Goal: Obtain resource: Obtain resource

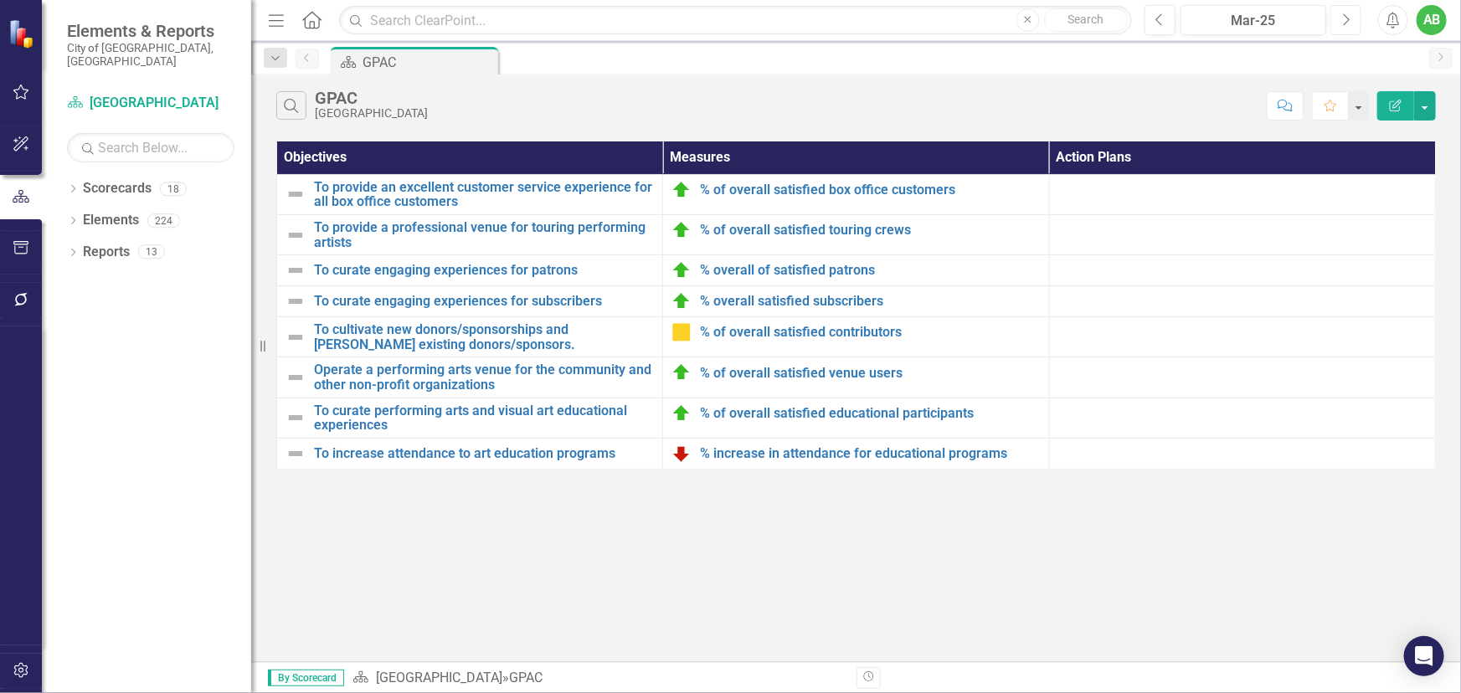
click at [1355, 22] on button "Next" at bounding box center [1345, 20] width 31 height 30
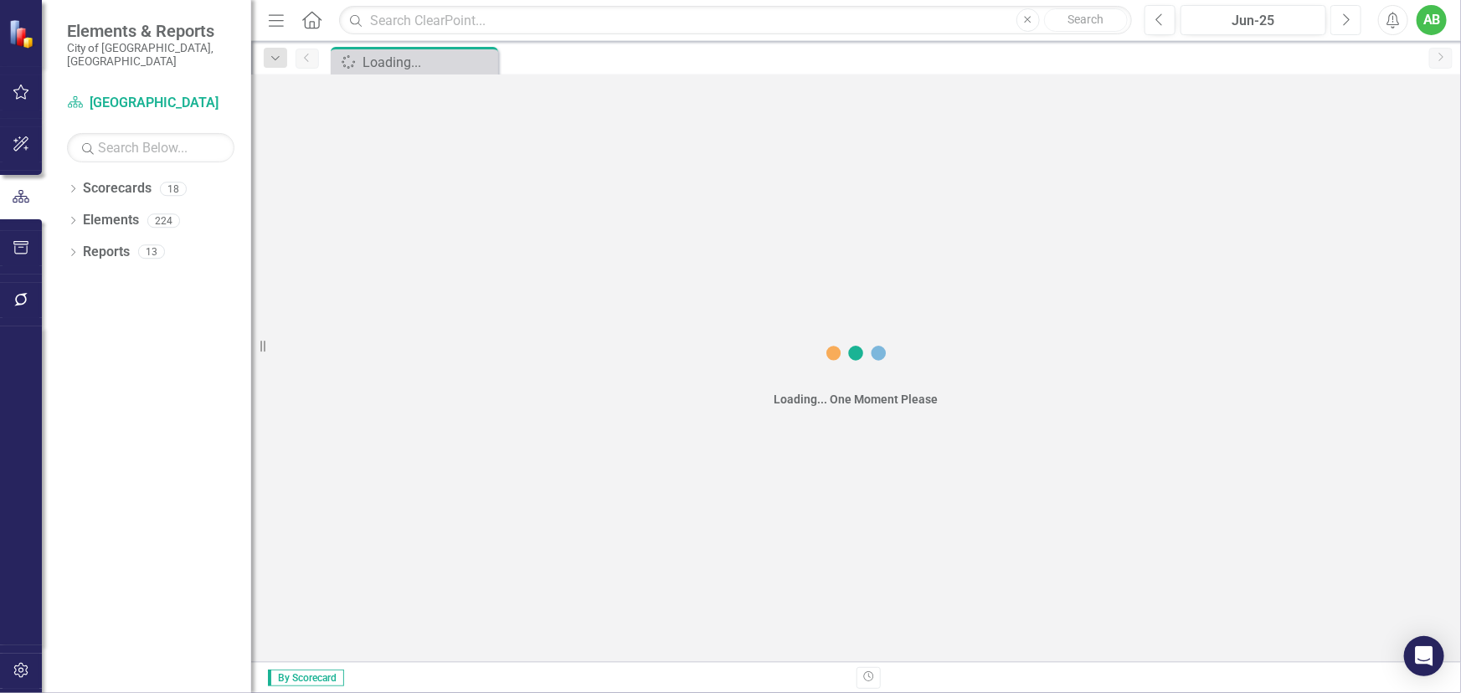
click at [1355, 22] on button "Next" at bounding box center [1345, 20] width 31 height 30
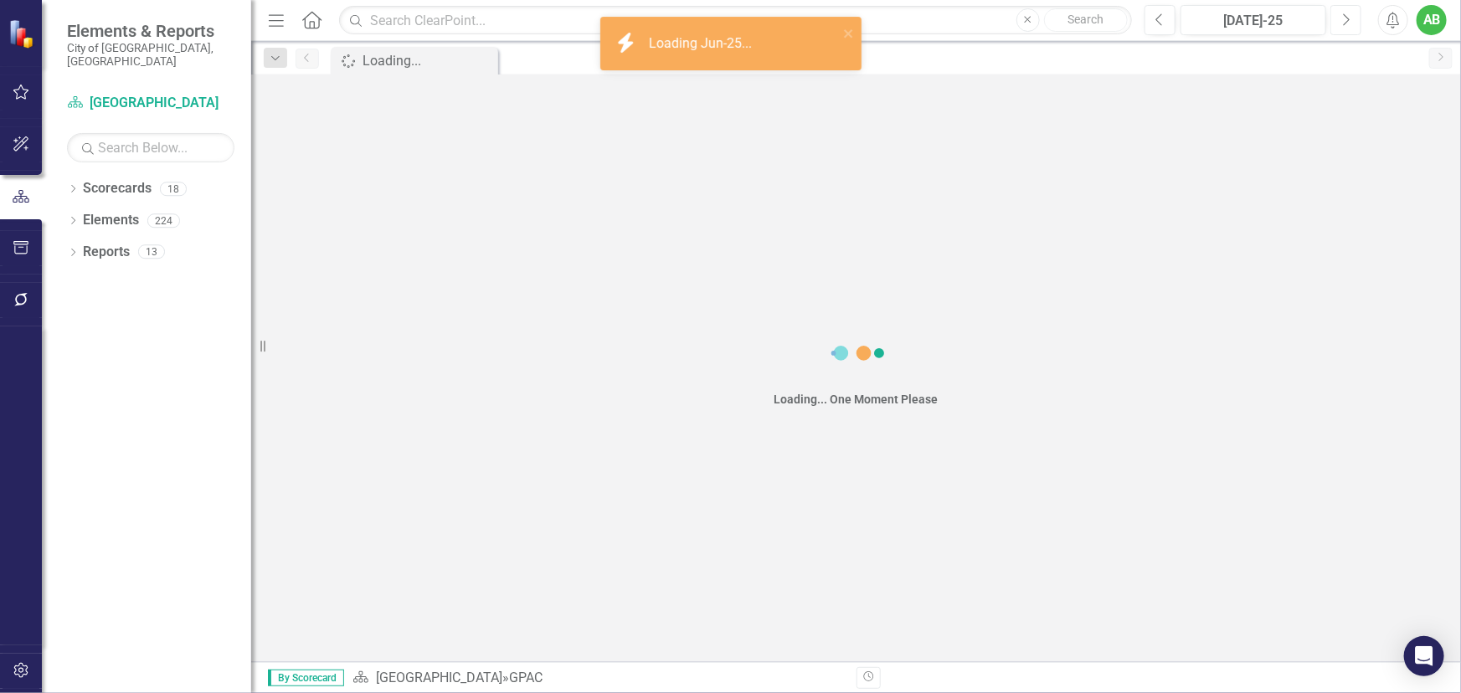
click at [1355, 22] on button "Next" at bounding box center [1345, 20] width 31 height 30
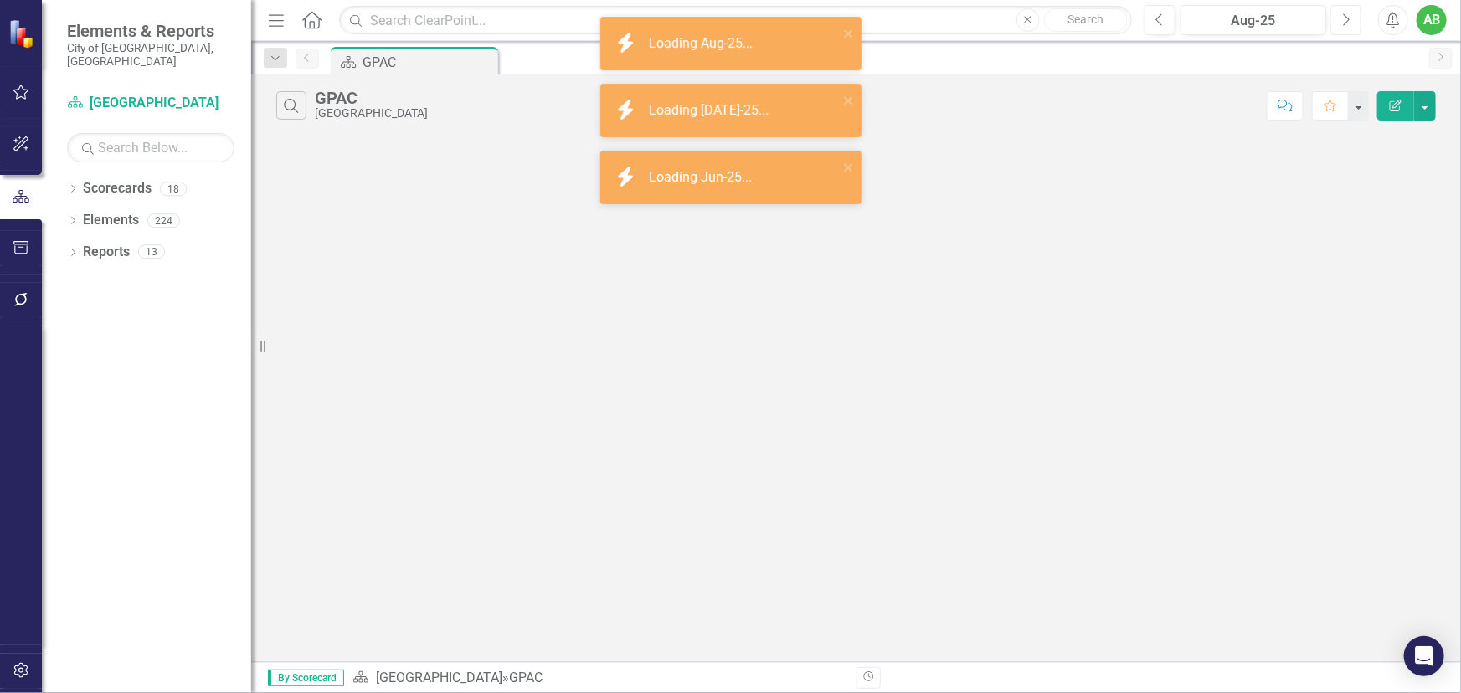
click at [1355, 24] on button "Next" at bounding box center [1345, 20] width 31 height 30
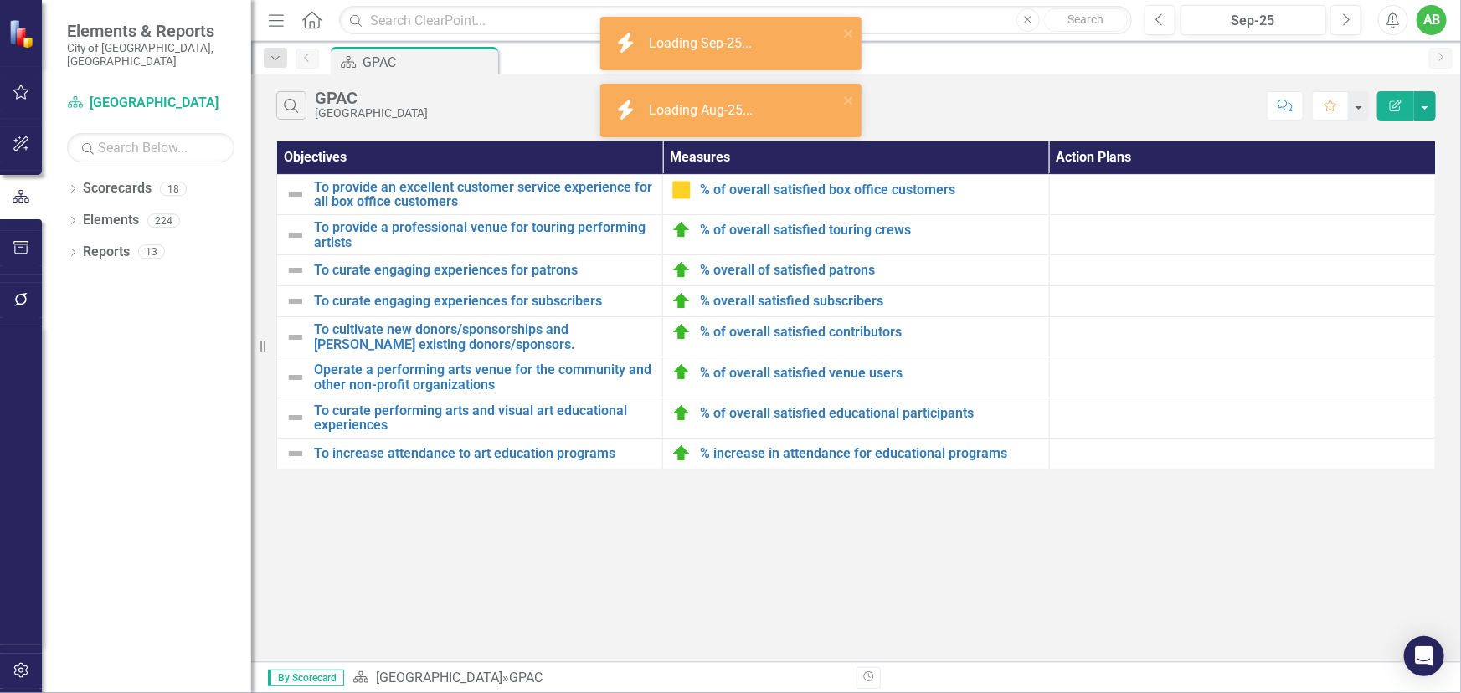
click at [24, 244] on icon "button" at bounding box center [22, 247] width 18 height 13
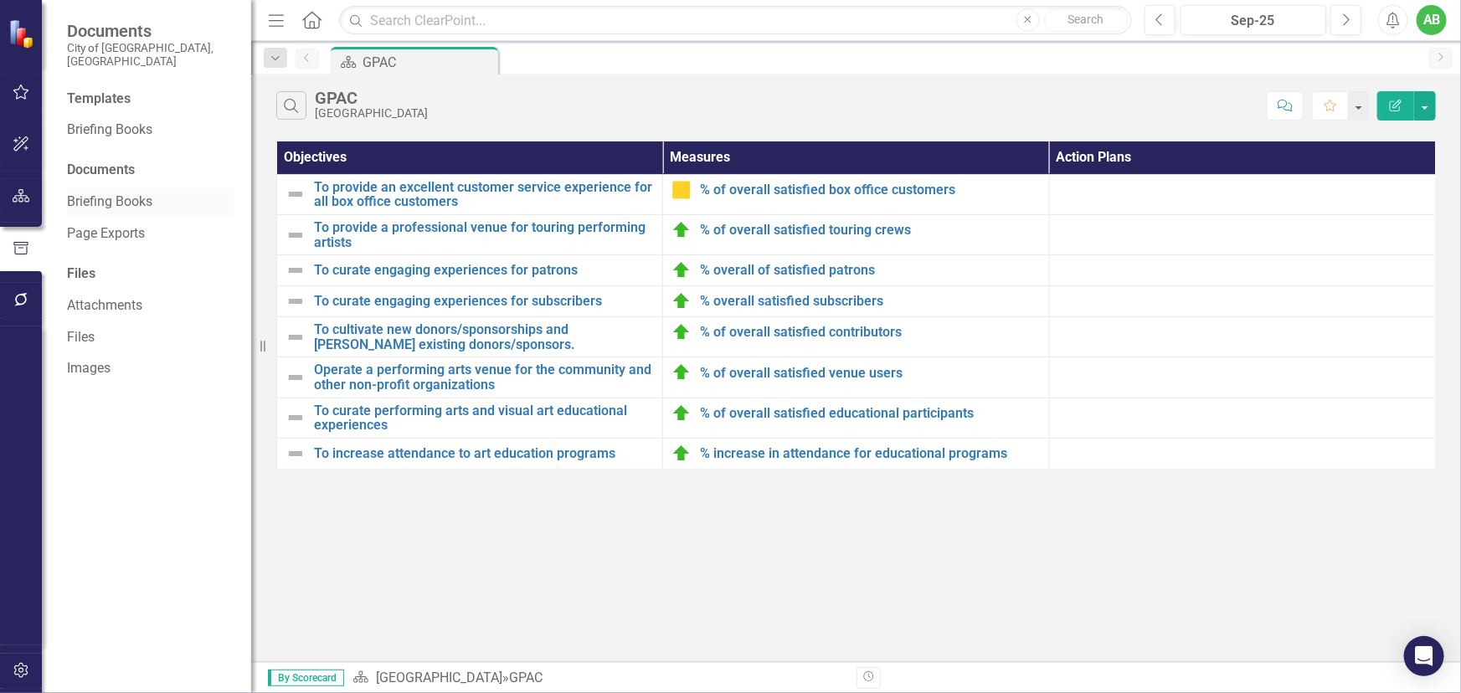
click at [106, 193] on link "Briefing Books" at bounding box center [150, 202] width 167 height 19
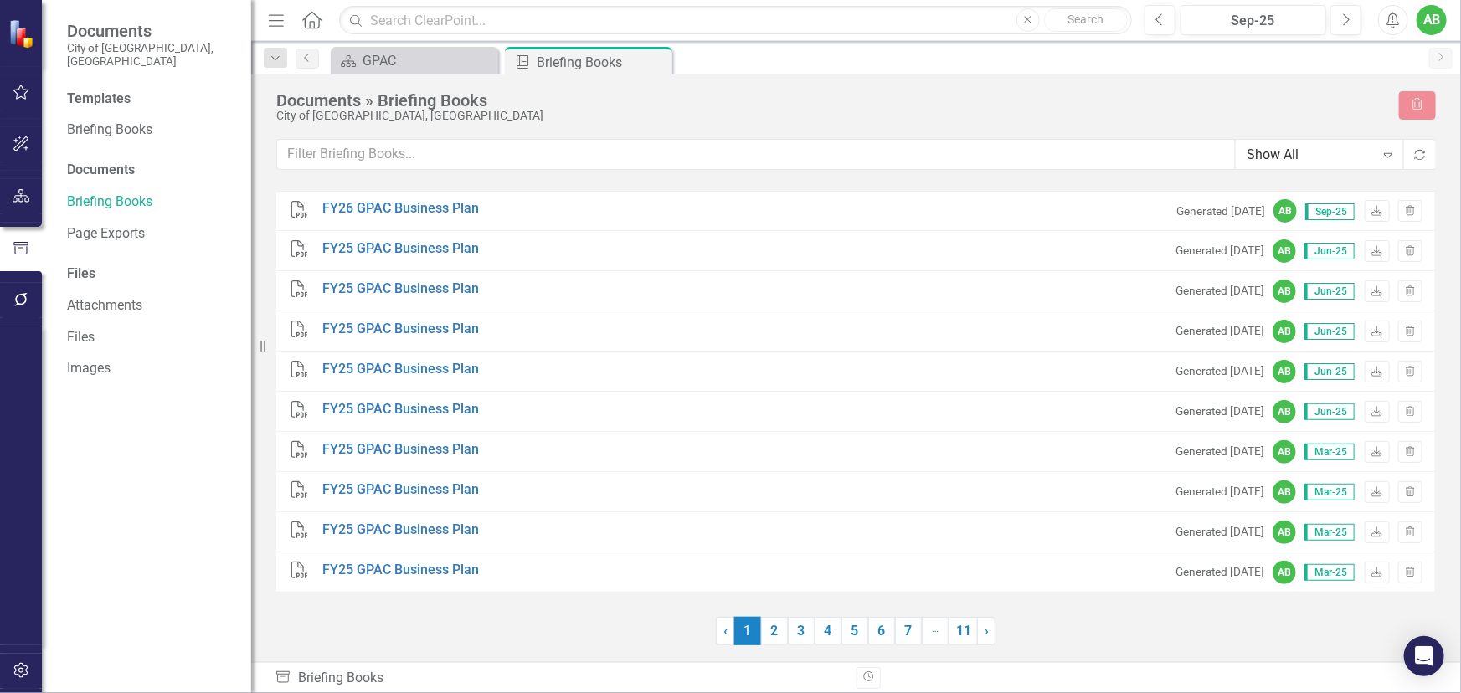
click at [102, 90] on div "Templates" at bounding box center [150, 99] width 167 height 19
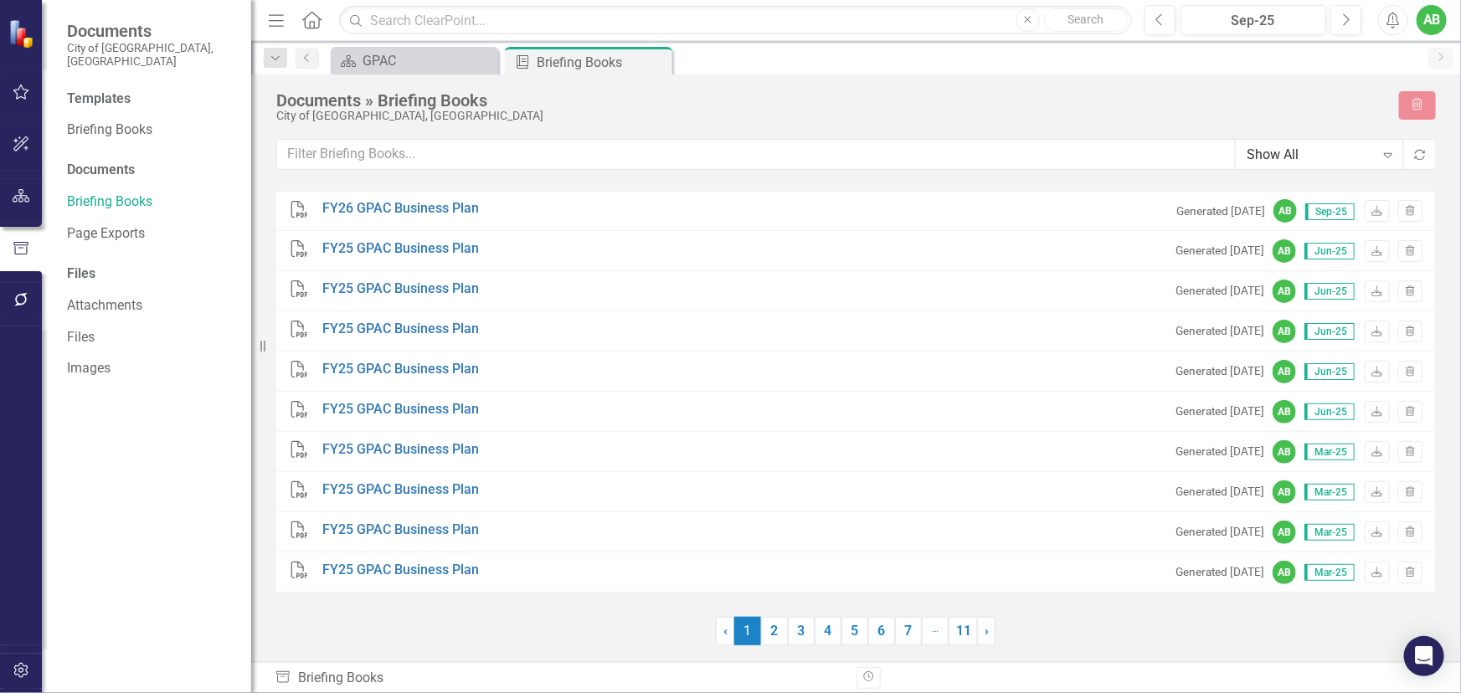
click at [98, 161] on div "Documents" at bounding box center [150, 170] width 167 height 19
click at [107, 121] on link "Briefing Books" at bounding box center [150, 130] width 167 height 19
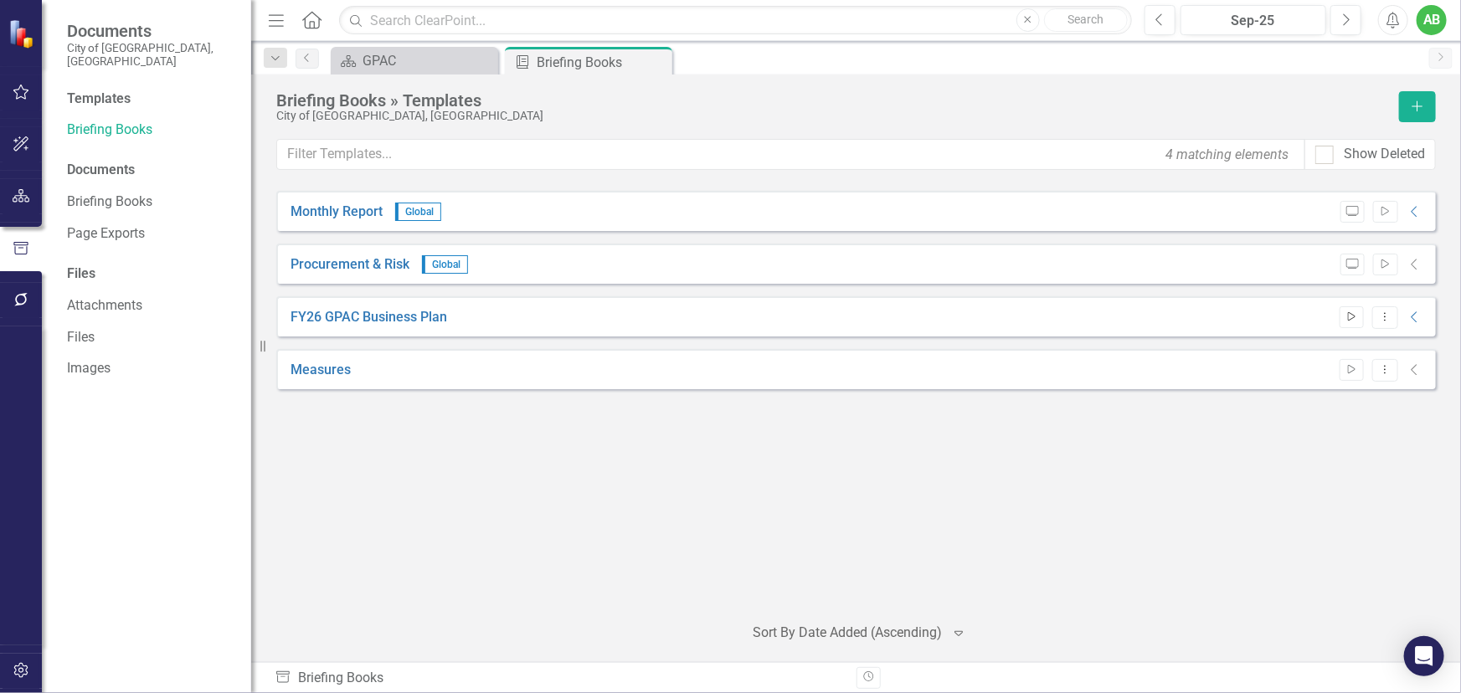
click at [1356, 314] on icon "Start" at bounding box center [1352, 317] width 13 height 10
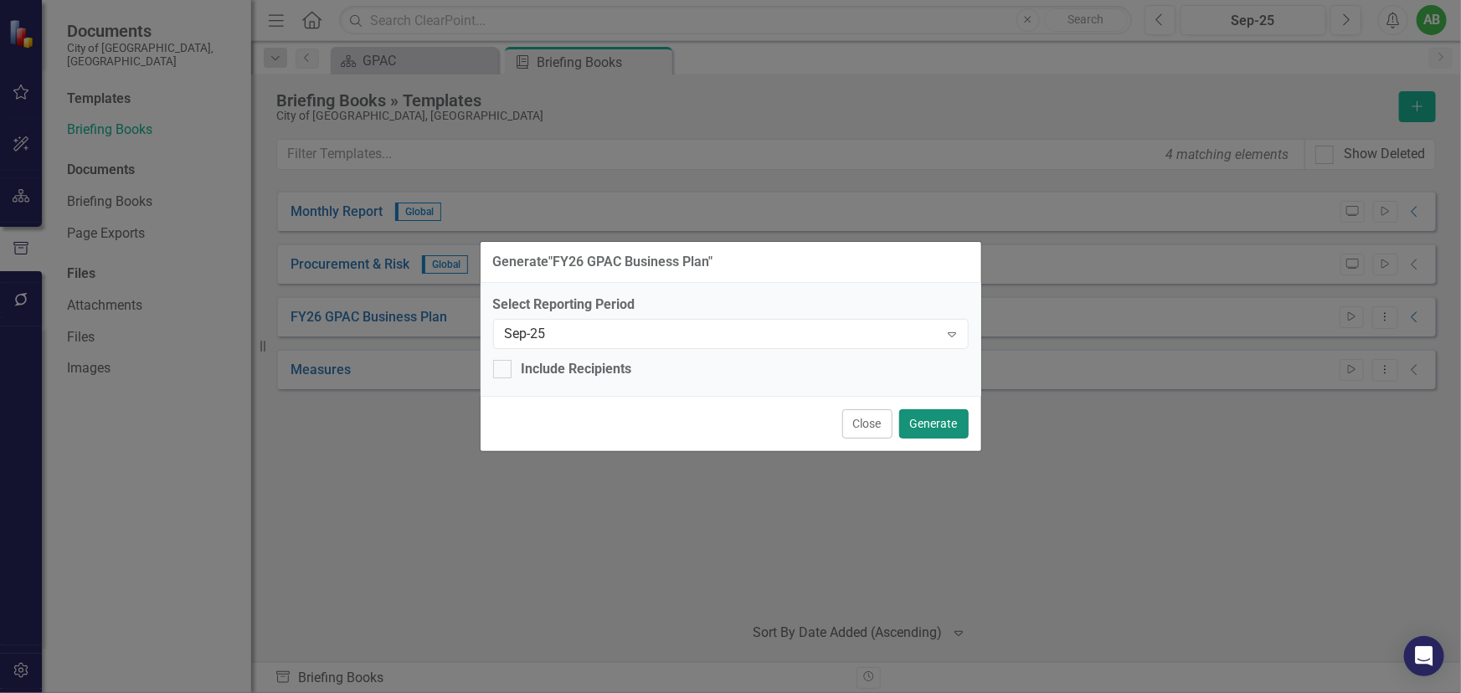
click at [948, 423] on button "Generate" at bounding box center [933, 423] width 69 height 29
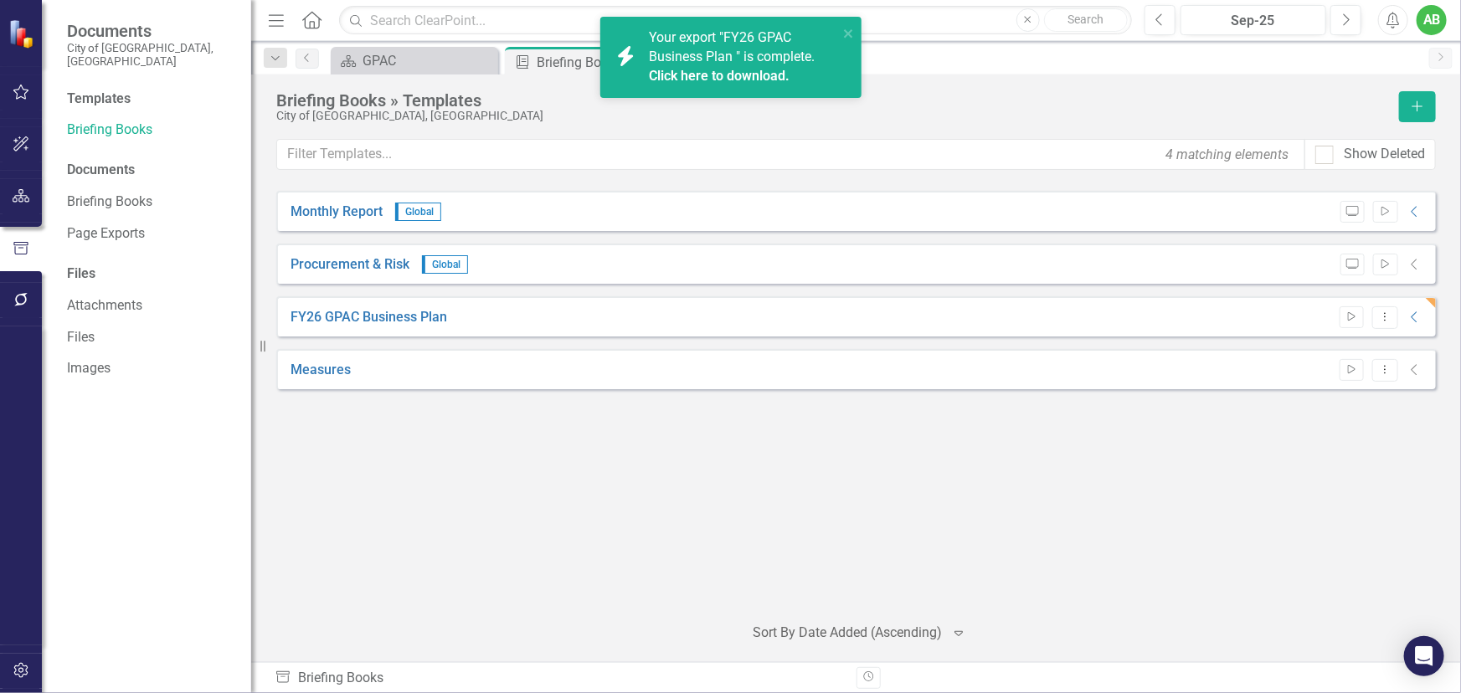
click at [733, 59] on span "Your export "FY26 GPAC Business Plan " is complete. Click here to download." at bounding box center [741, 57] width 185 height 57
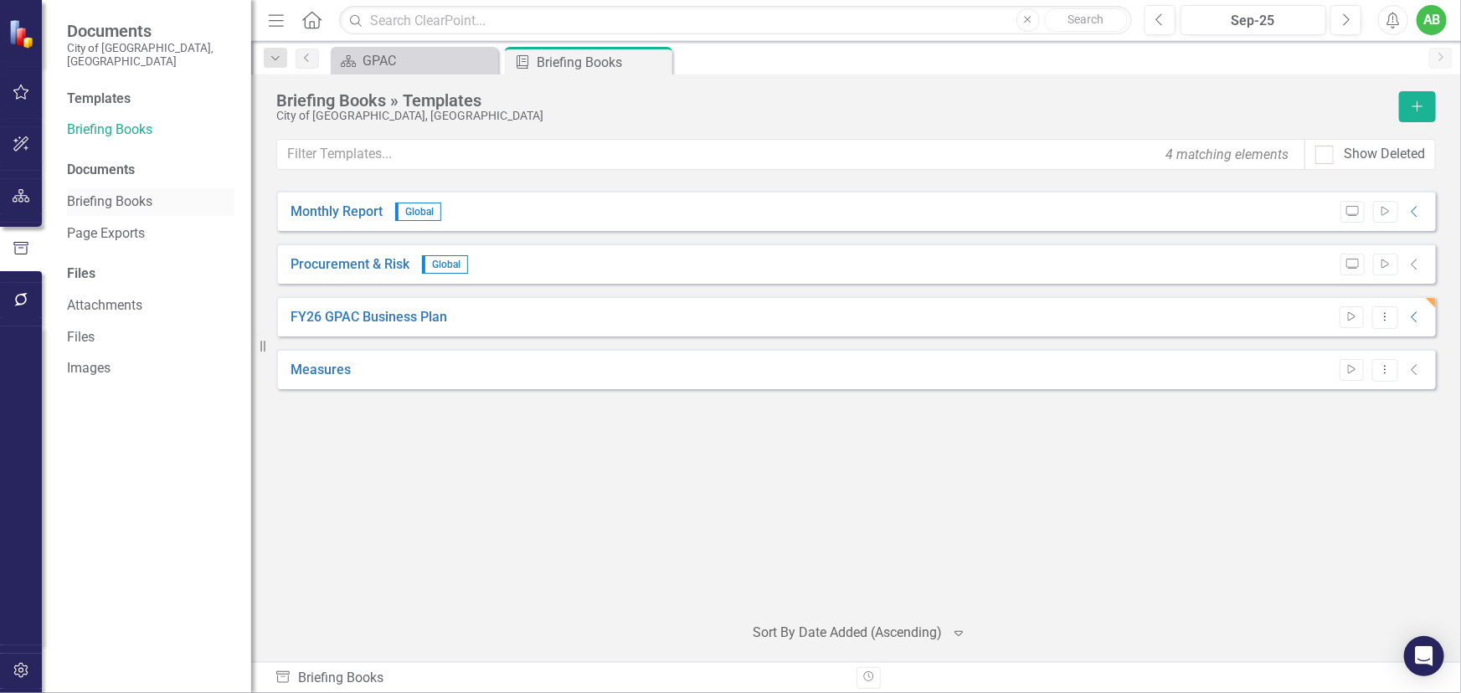
click at [119, 200] on div "Briefing Books" at bounding box center [150, 202] width 167 height 28
click at [119, 195] on link "Briefing Books" at bounding box center [150, 202] width 167 height 19
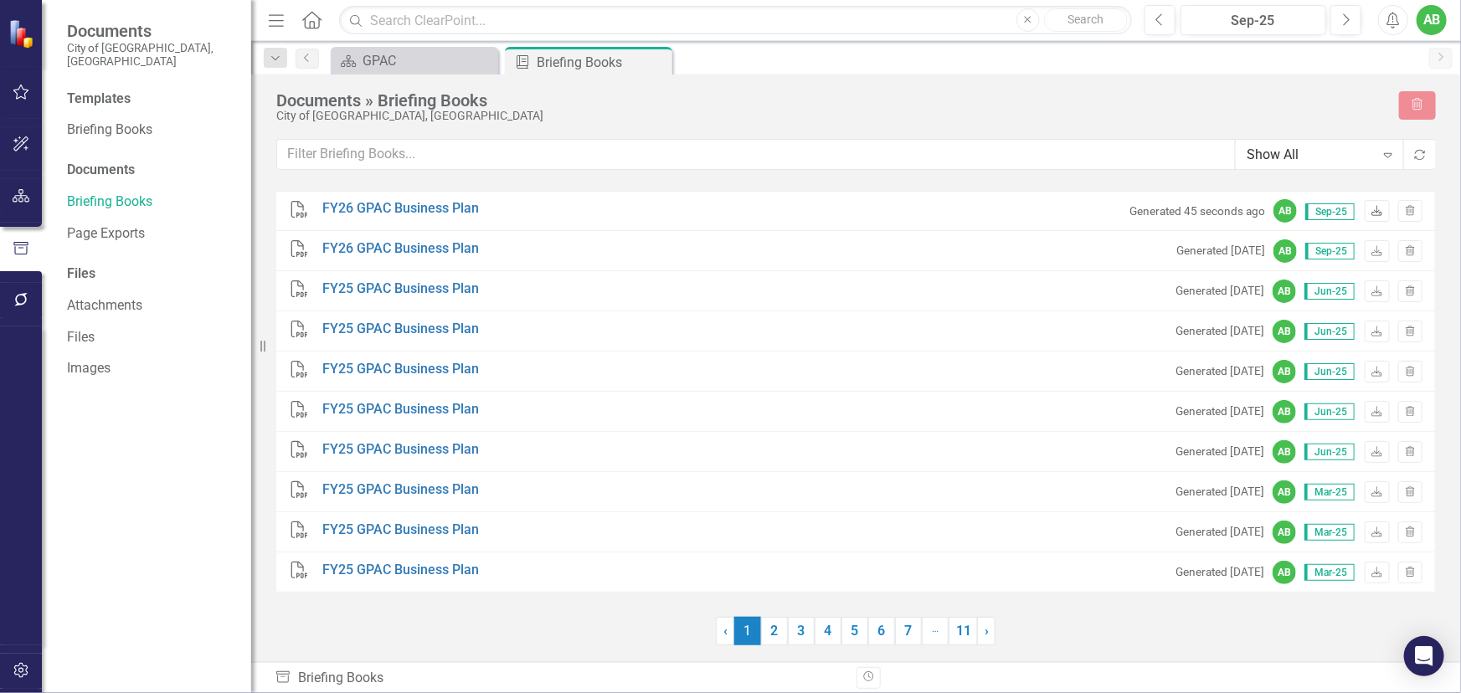
click at [1374, 208] on icon "Download" at bounding box center [1377, 212] width 13 height 10
click at [349, 59] on icon "Scorecard" at bounding box center [348, 60] width 17 height 13
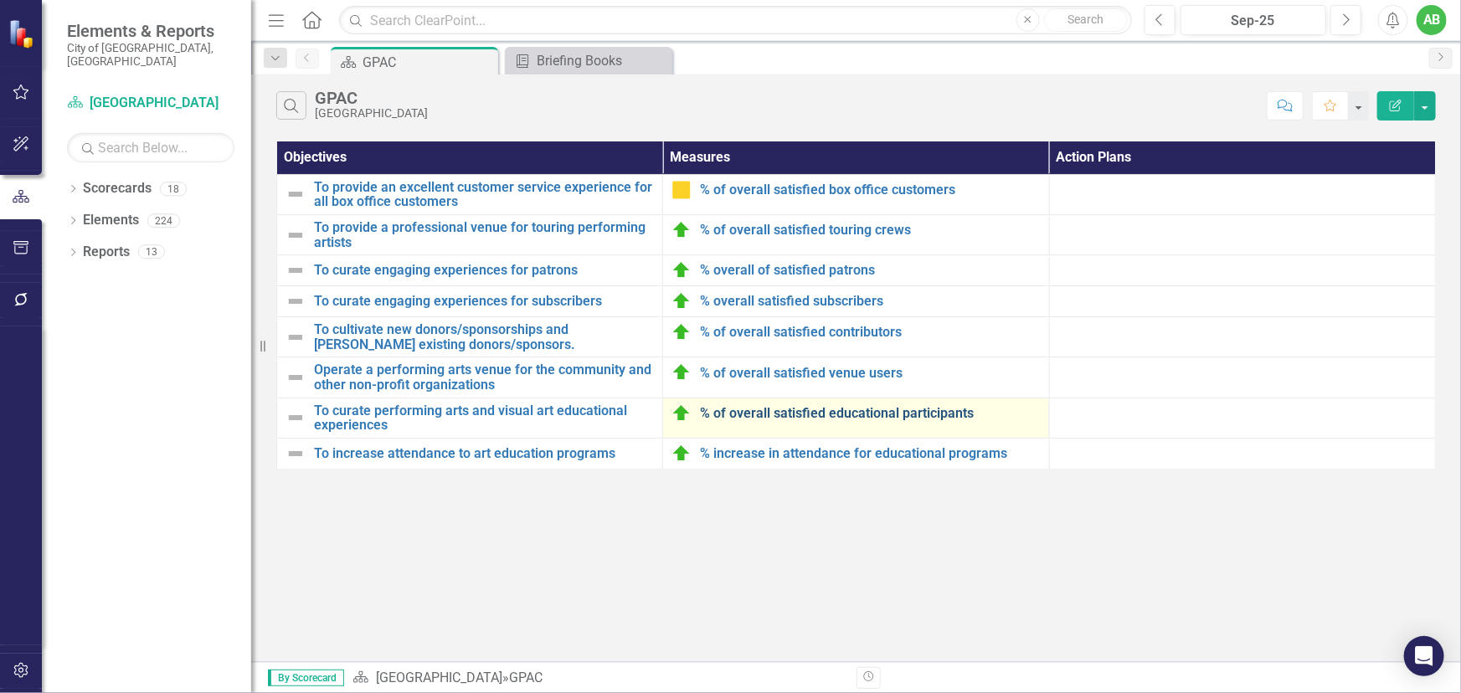
click at [841, 409] on link "% of overall satisfied educational participants" at bounding box center [870, 413] width 340 height 15
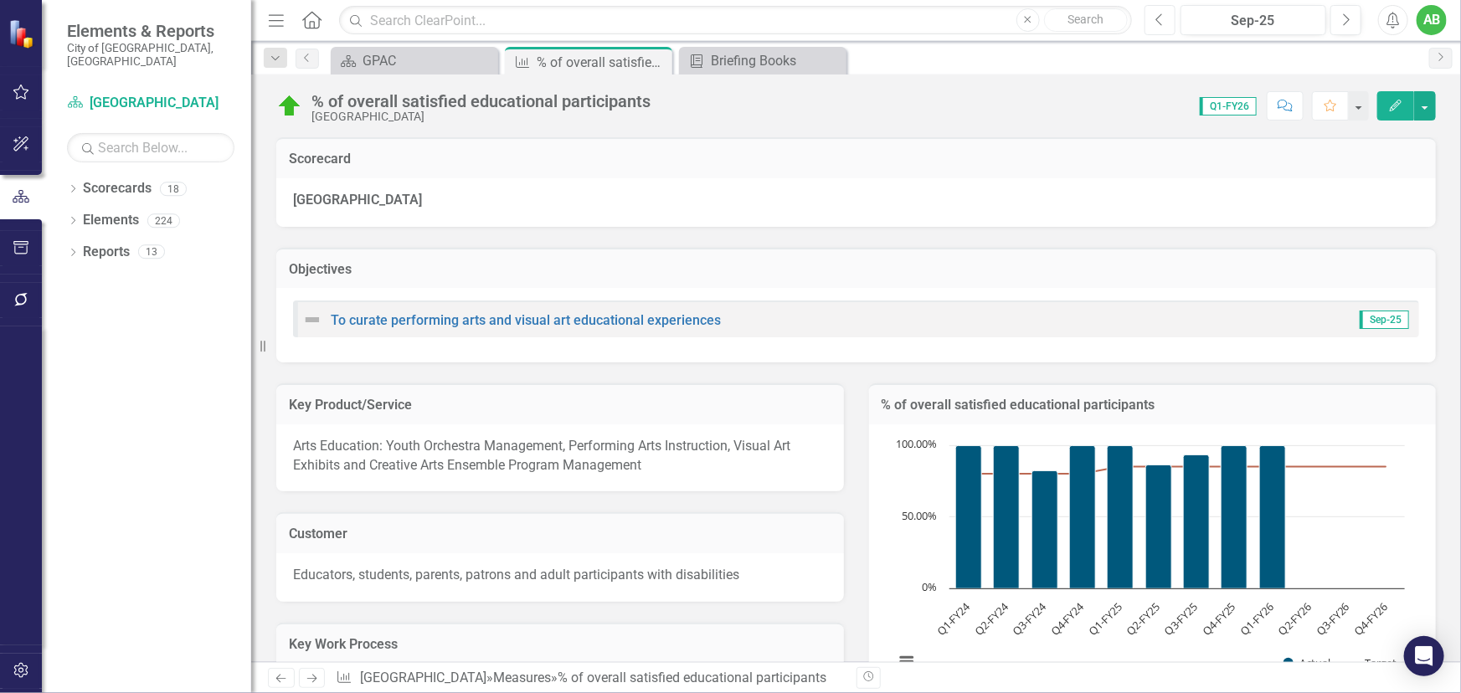
click at [1163, 18] on icon "Previous" at bounding box center [1159, 20] width 9 height 15
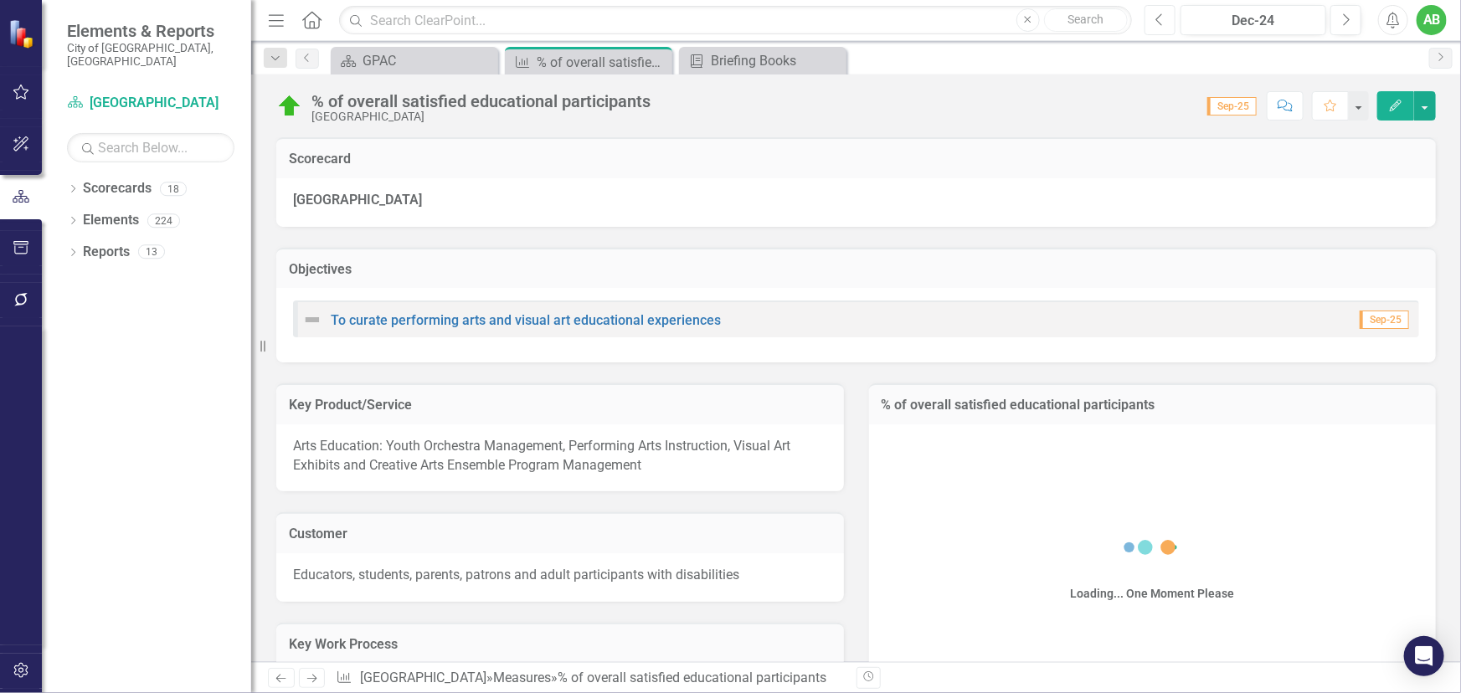
click at [1163, 18] on icon "Previous" at bounding box center [1159, 20] width 9 height 15
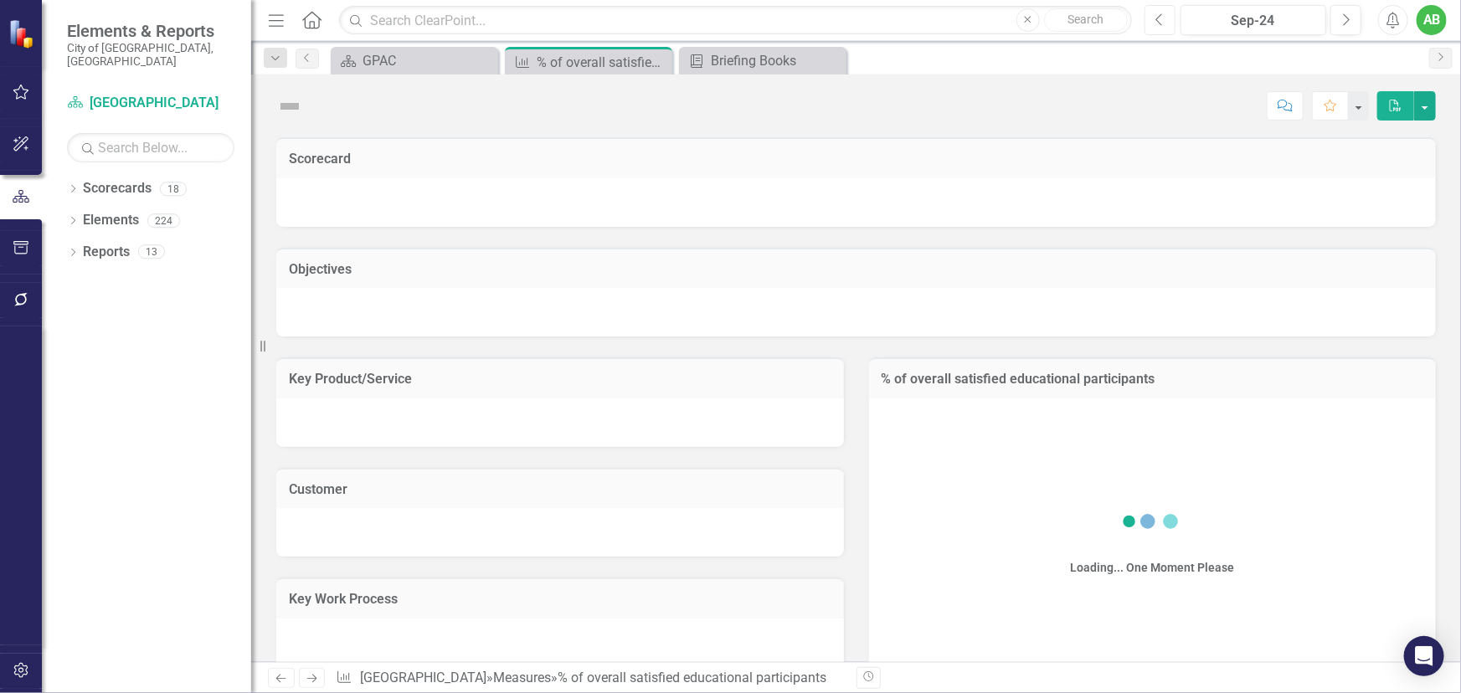
click at [1163, 18] on icon "Previous" at bounding box center [1159, 20] width 9 height 15
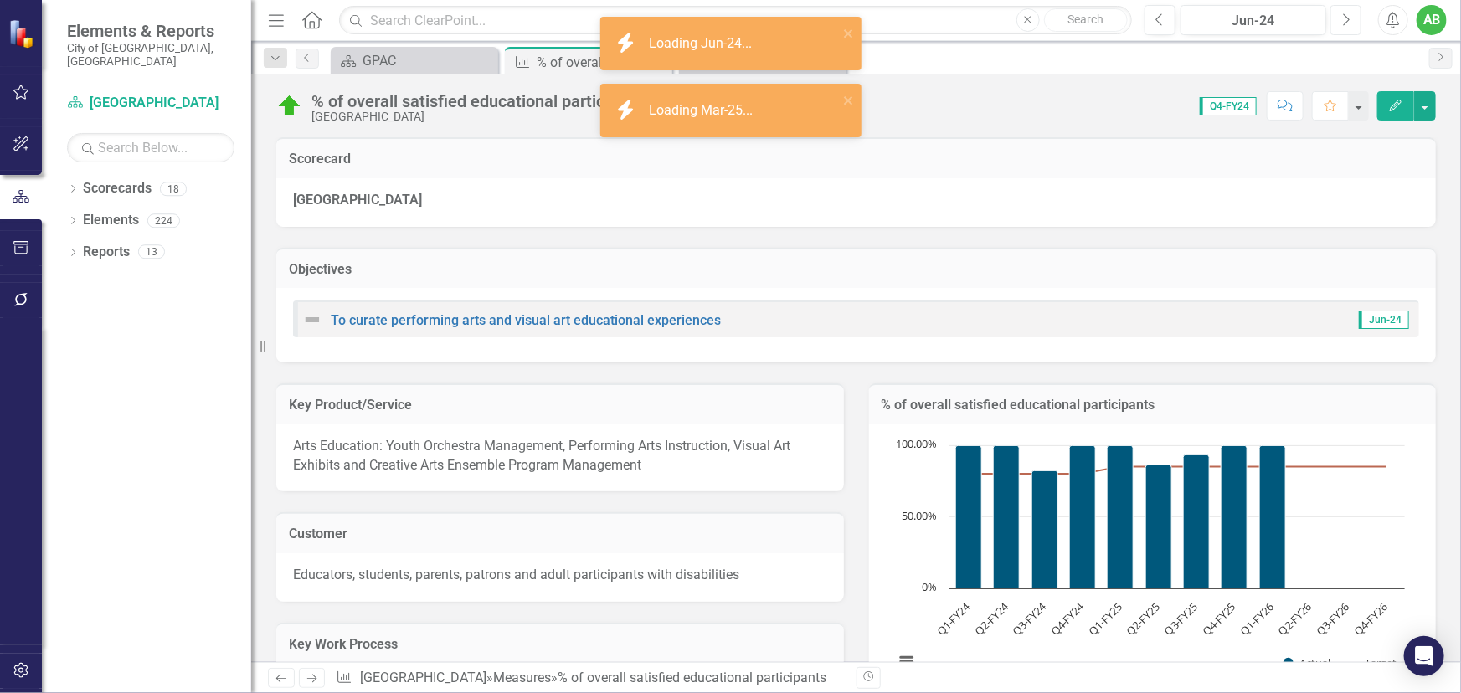
click at [1356, 20] on button "Next" at bounding box center [1345, 20] width 31 height 30
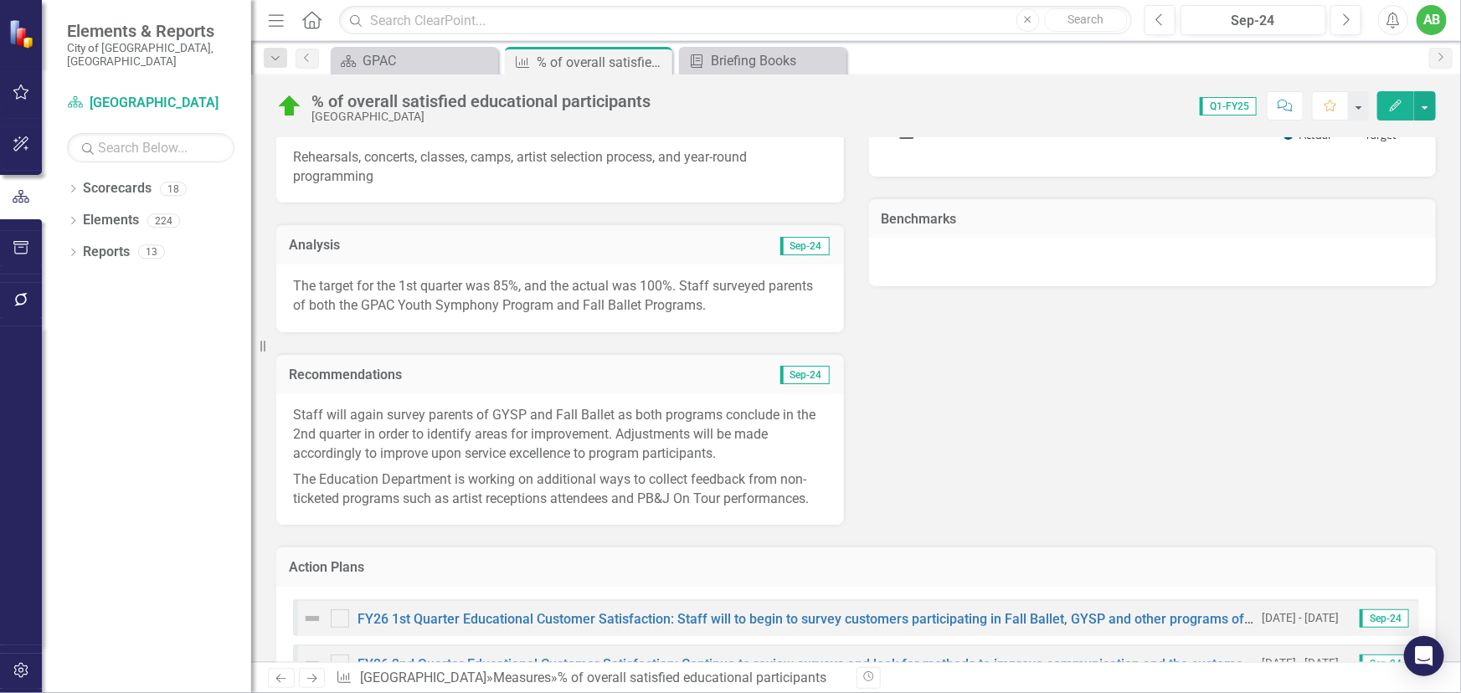
scroll to position [533, 0]
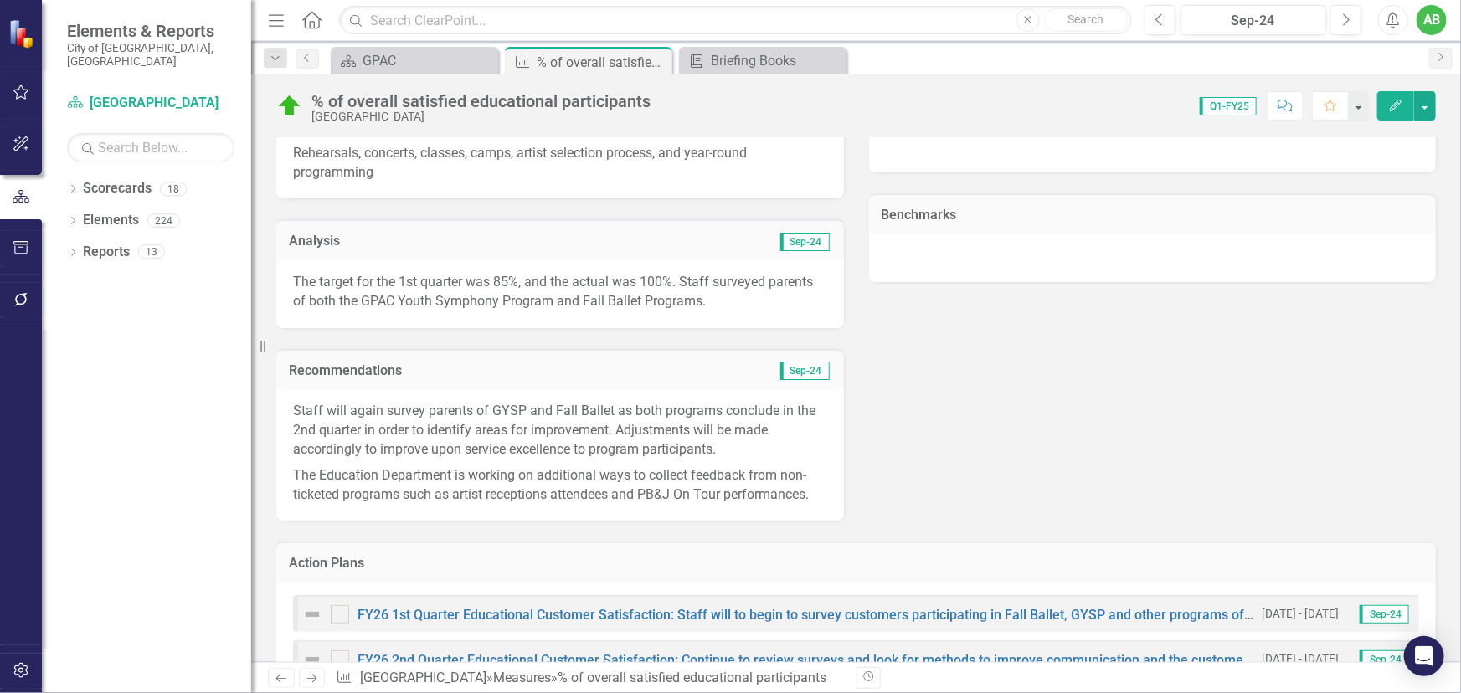
click at [494, 305] on p "The target for the 1st quarter was 85%, and the actual was 100%. Staff surveyed…" at bounding box center [560, 292] width 534 height 39
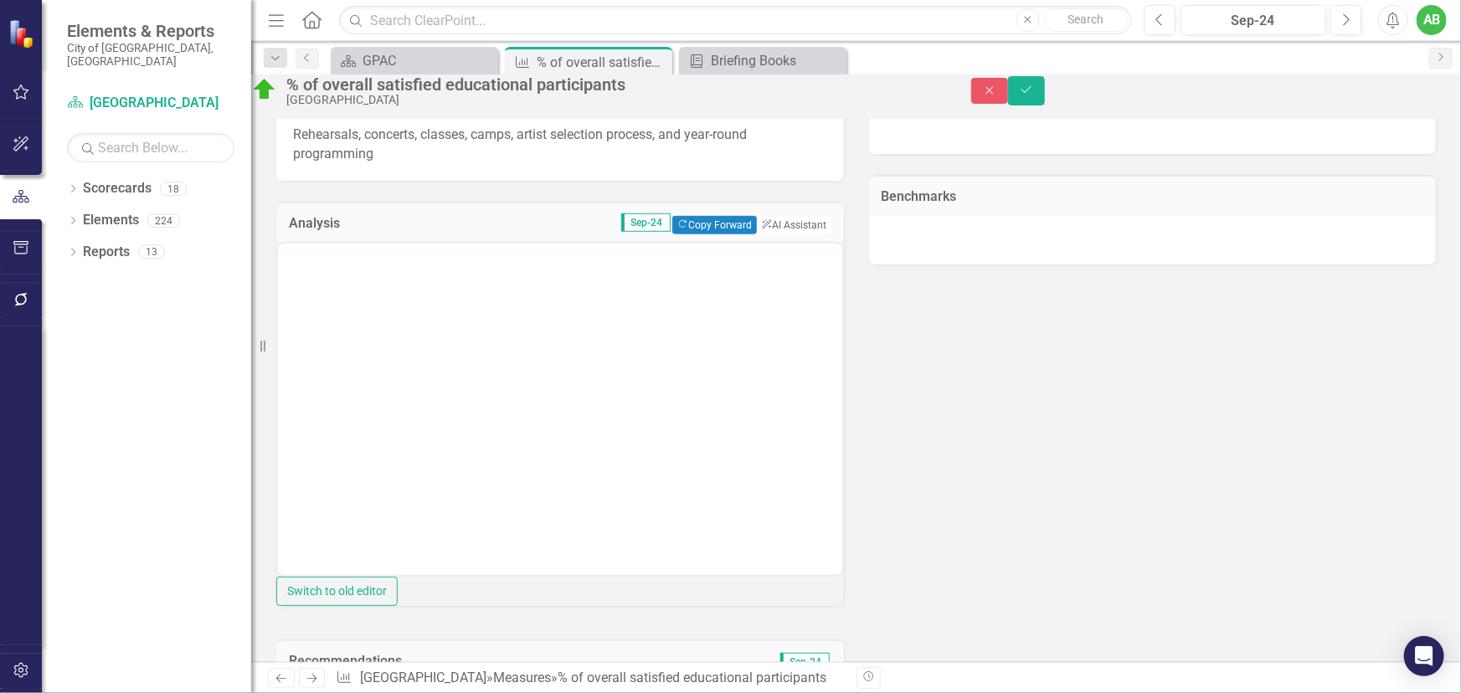
scroll to position [0, 0]
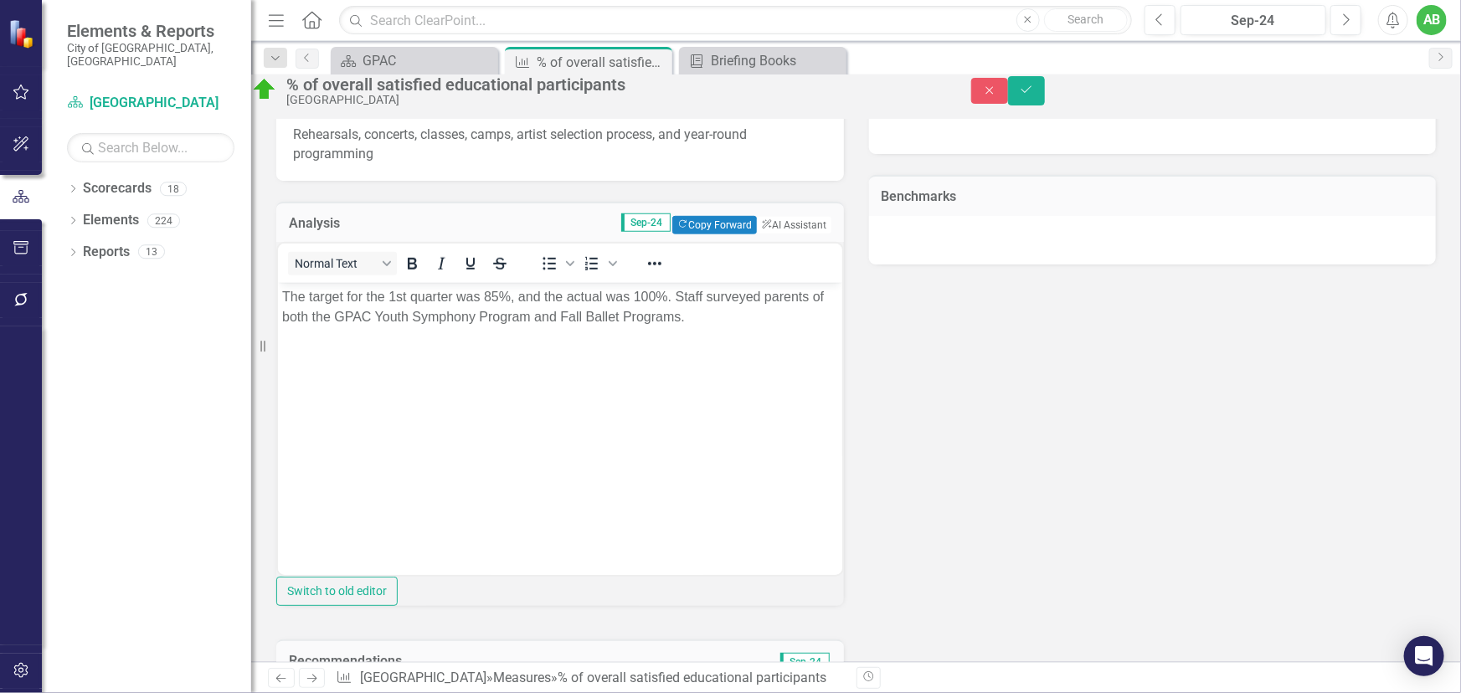
click at [678, 295] on p "The target for the 1st quarter was 85%, and the actual was 100%. Staff surveyed…" at bounding box center [559, 307] width 556 height 40
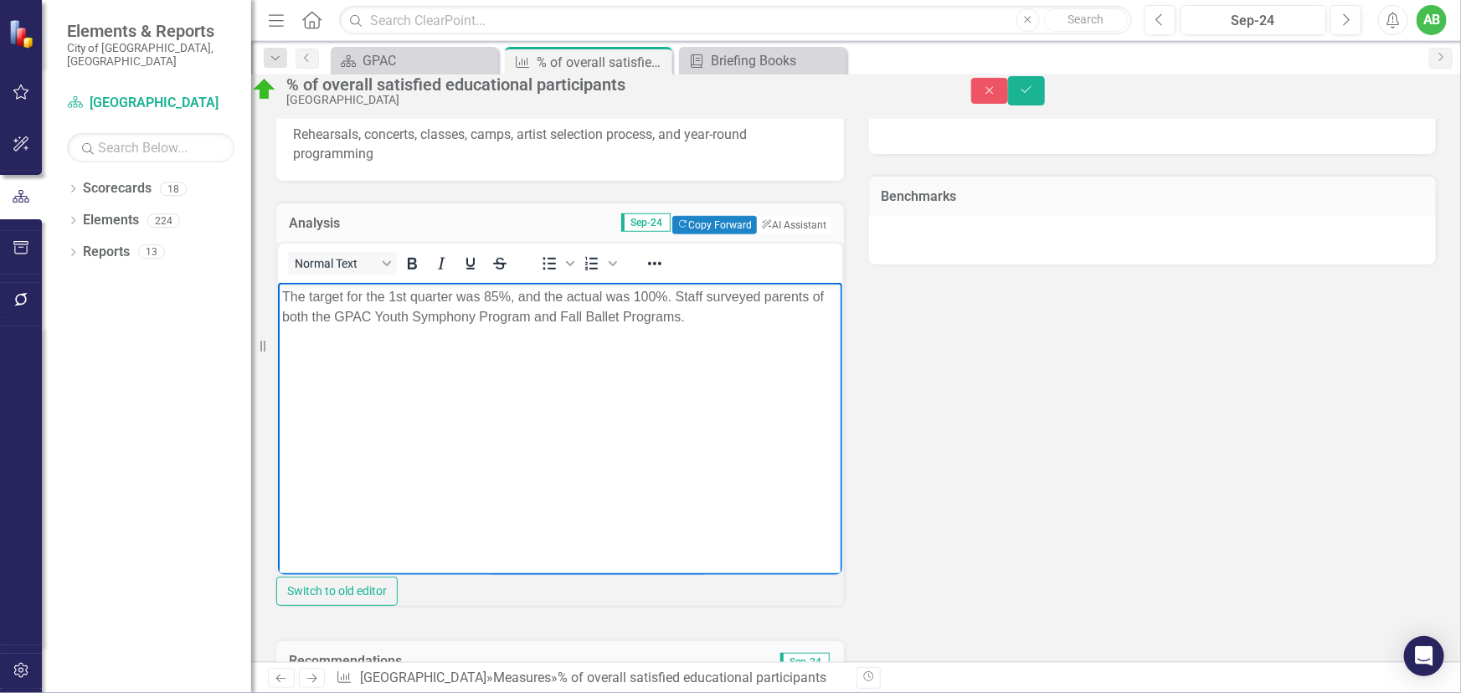
drag, startPoint x: 675, startPoint y: 297, endPoint x: 755, endPoint y: 321, distance: 83.7
click at [755, 321] on p "The target for the 1st quarter was 85%, and the actual was 100%. Staff surveyed…" at bounding box center [559, 307] width 556 height 40
copy p "Staff surveyed parents of both the GPAC Youth Symphony Program and Fall Ballet …"
click at [997, 96] on icon "Close" at bounding box center [989, 91] width 15 height 12
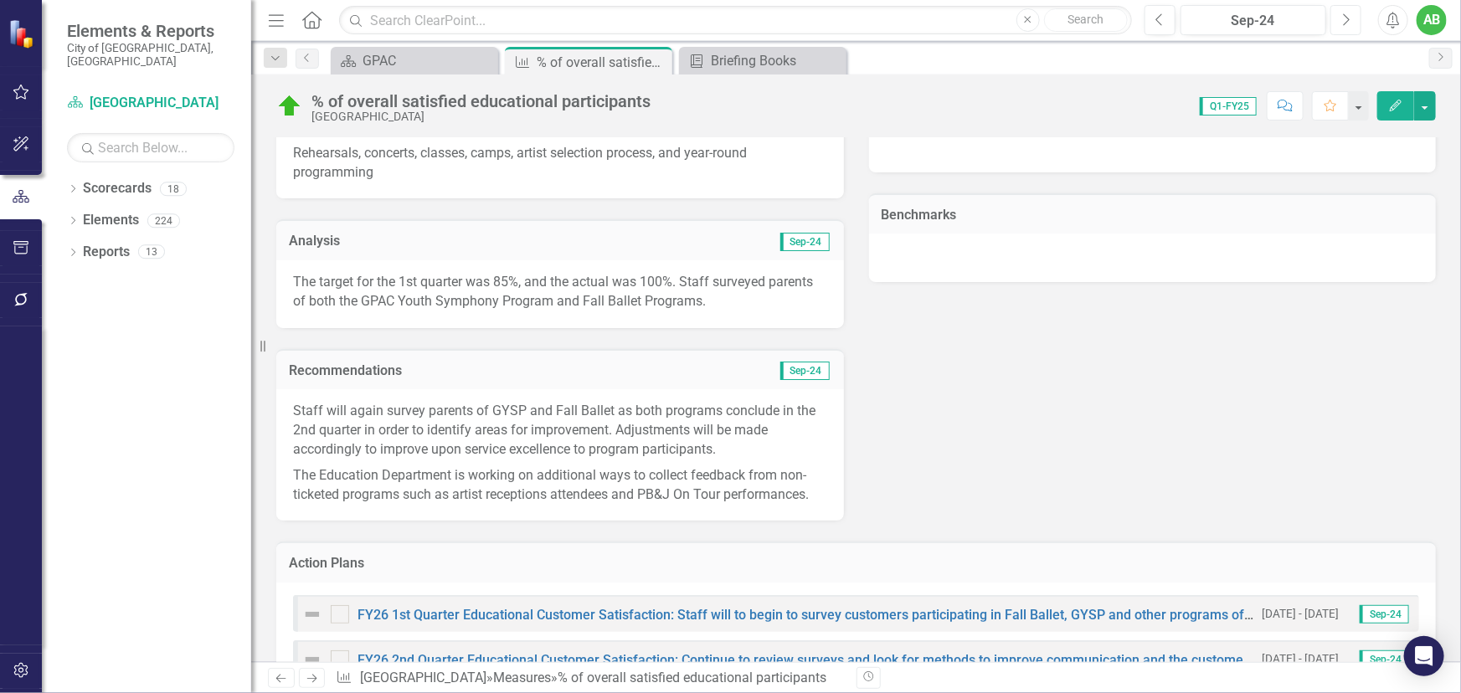
click at [1352, 25] on button "Next" at bounding box center [1345, 20] width 31 height 30
click at [1350, 25] on icon "Next" at bounding box center [1345, 20] width 9 height 15
click at [1349, 25] on icon "Next" at bounding box center [1345, 20] width 9 height 15
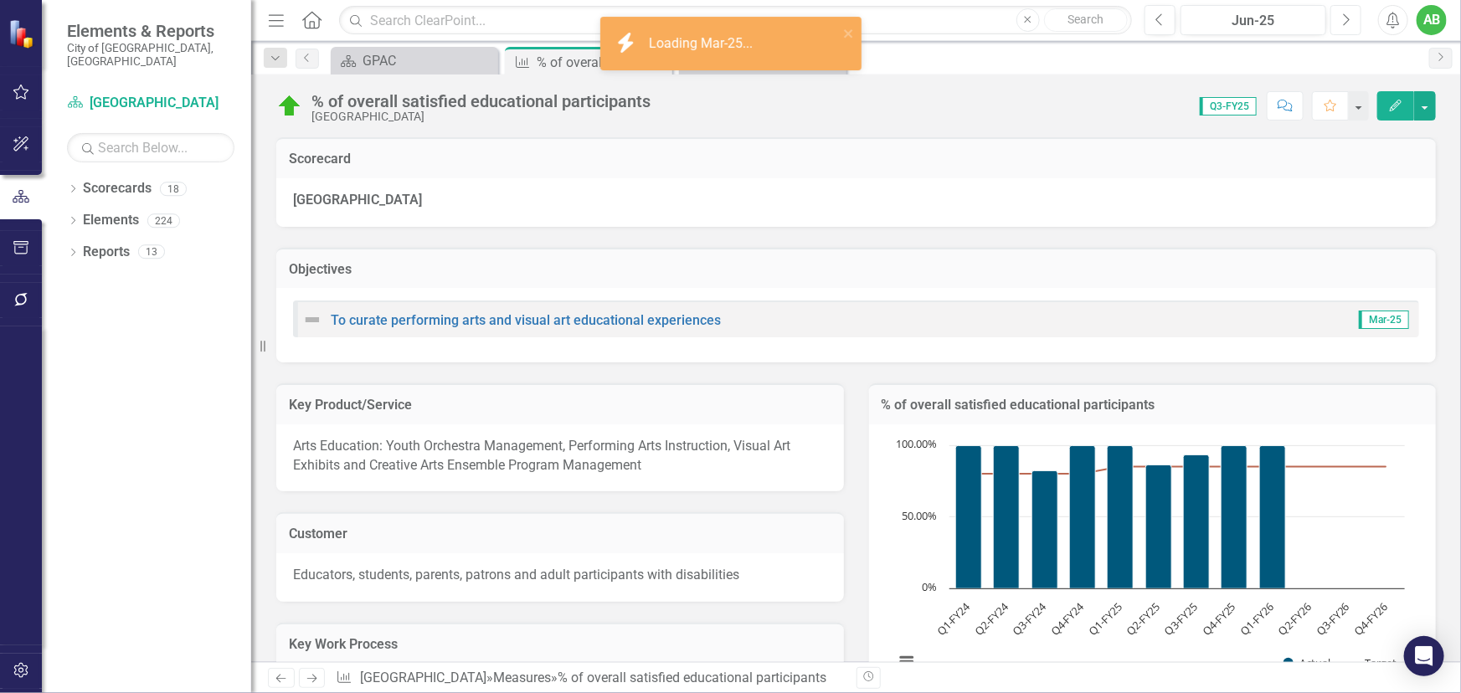
click at [1349, 25] on icon "Next" at bounding box center [1345, 20] width 9 height 15
click at [1349, 26] on icon "Next" at bounding box center [1345, 20] width 9 height 15
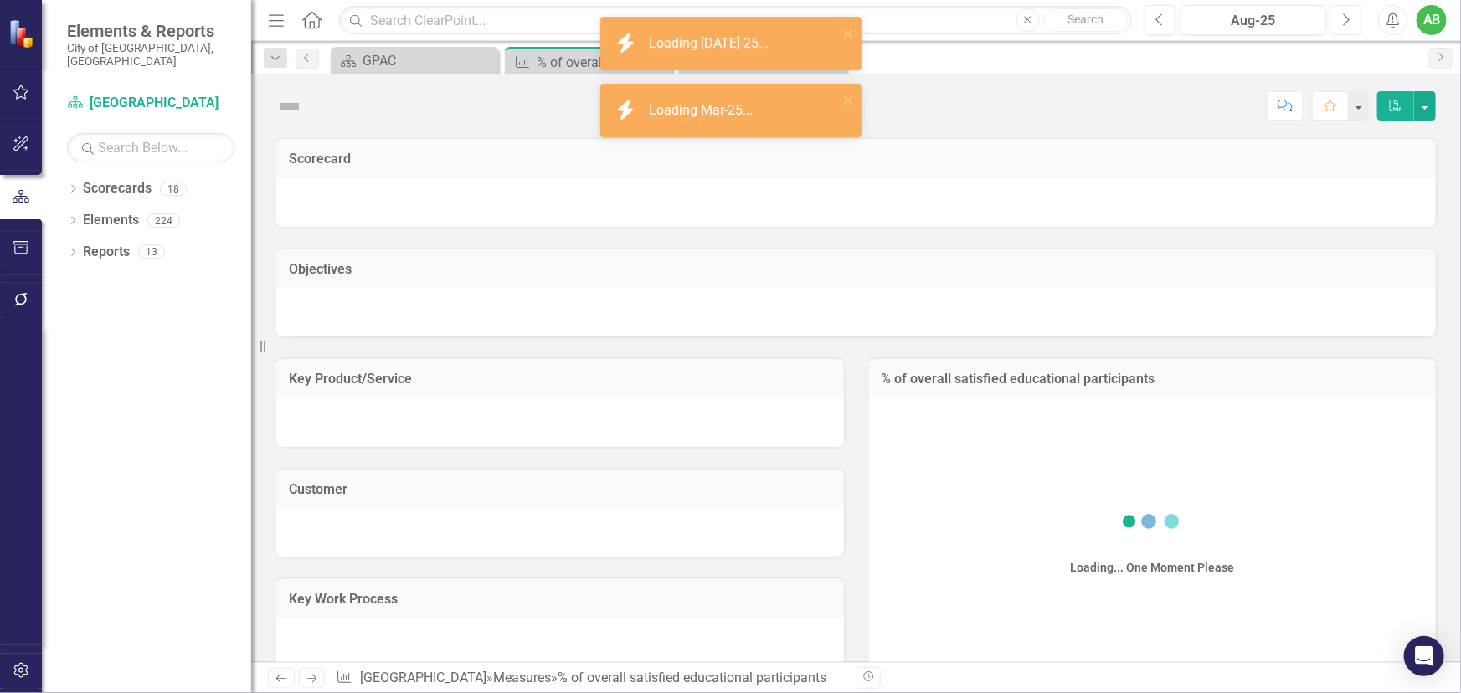
click at [1349, 26] on icon "Next" at bounding box center [1345, 20] width 9 height 15
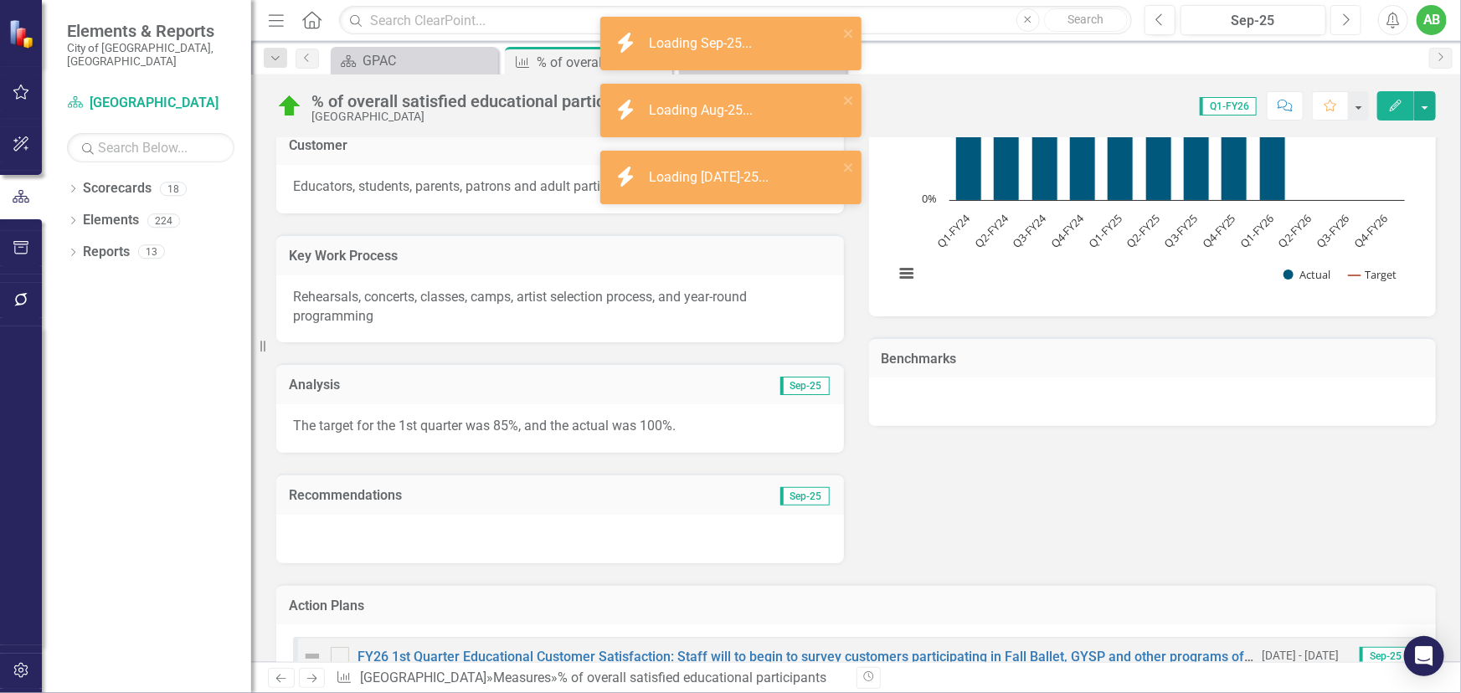
scroll to position [533, 0]
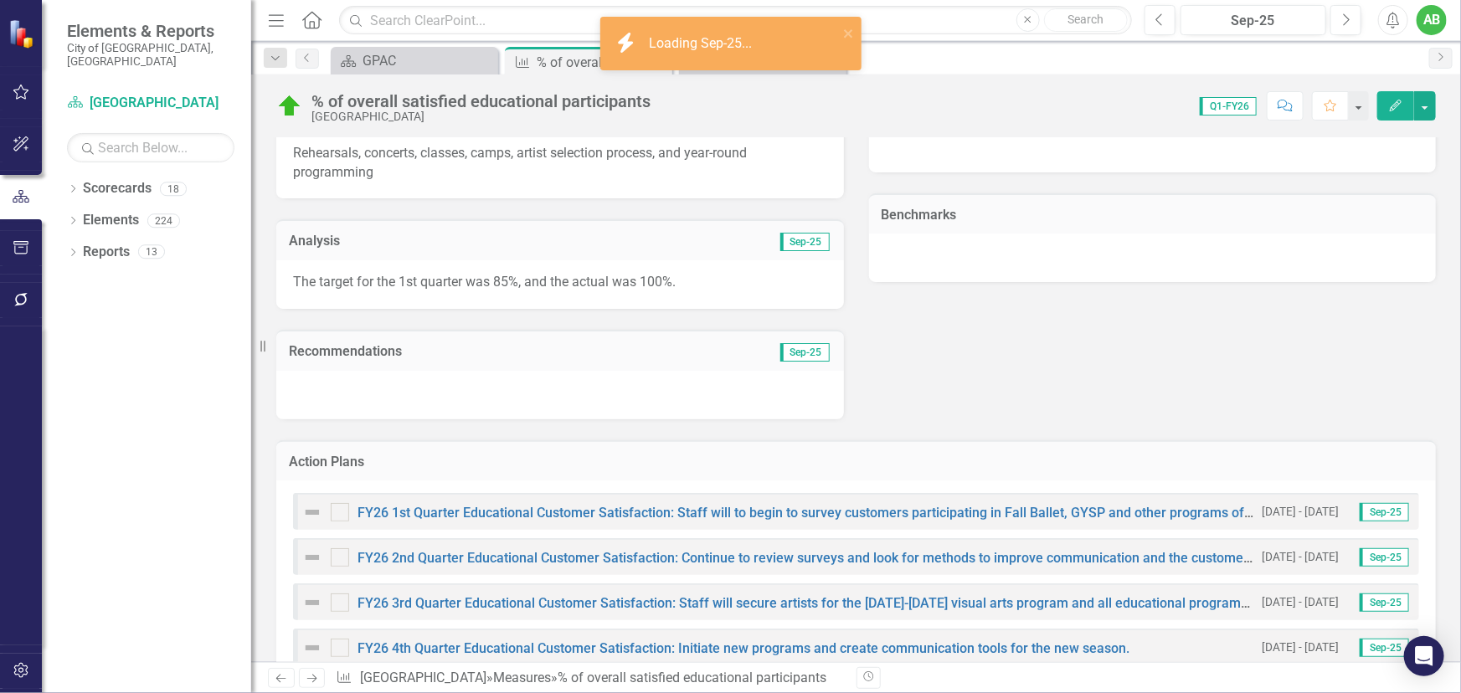
click at [725, 291] on div "The target for the 1st quarter was 85%, and the actual was 100%." at bounding box center [560, 284] width 568 height 49
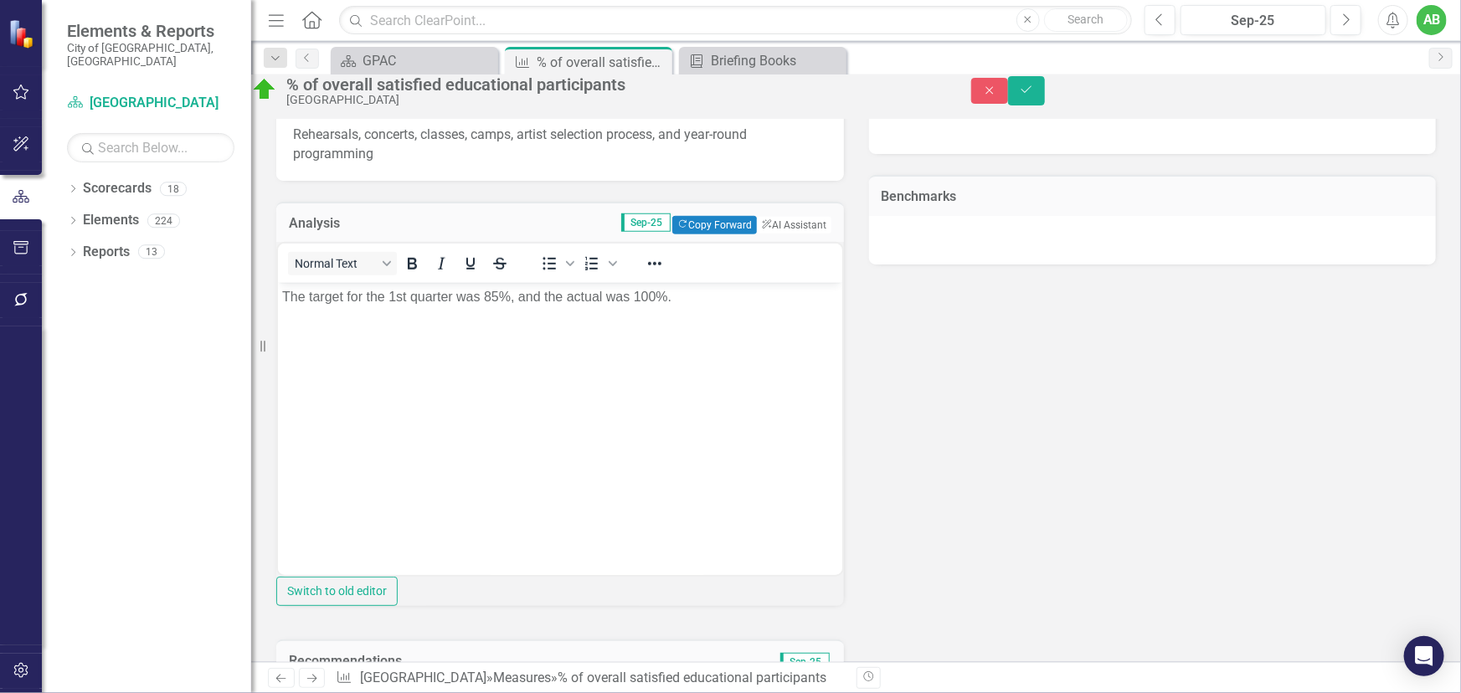
scroll to position [0, 0]
click at [696, 306] on p "The target for the 1st quarter was 85%, and the actual was 100%." at bounding box center [559, 297] width 556 height 20
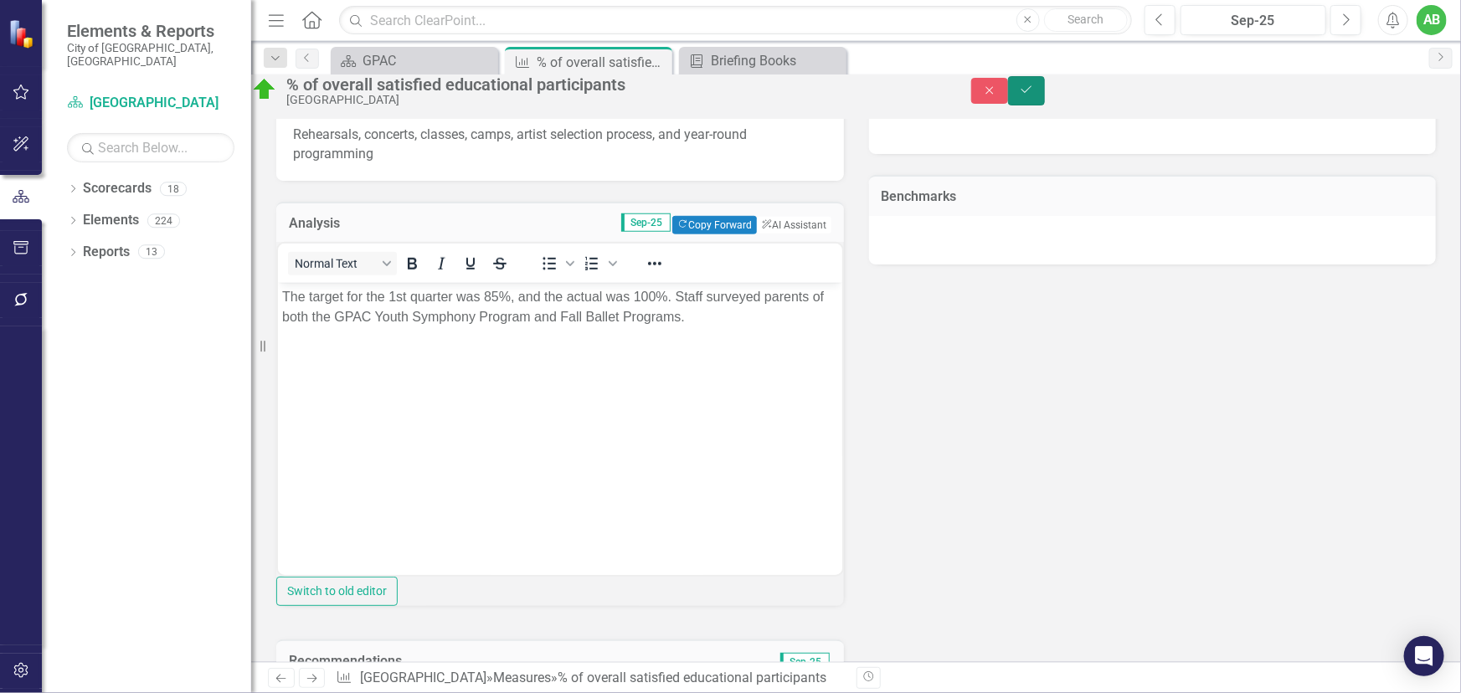
click at [1045, 101] on button "Save" at bounding box center [1026, 90] width 37 height 29
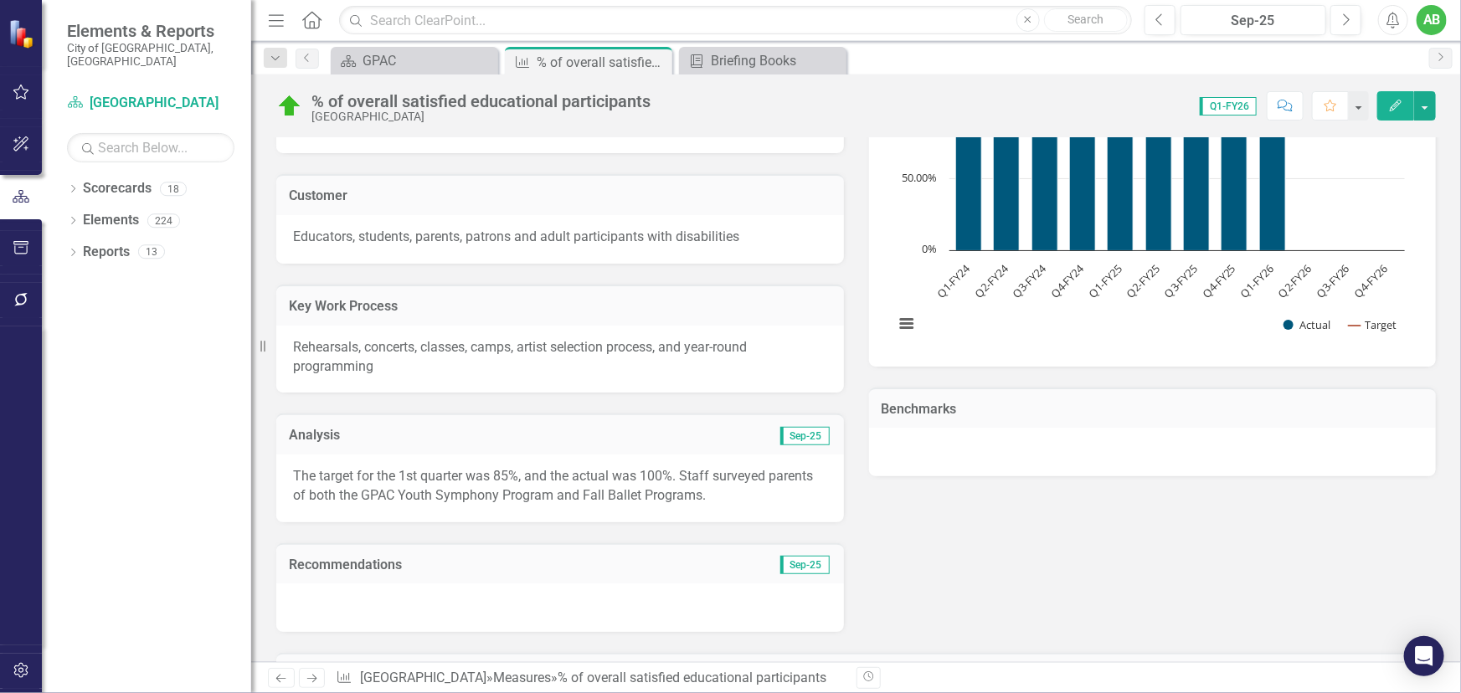
scroll to position [456, 0]
